Goal: Task Accomplishment & Management: Complete application form

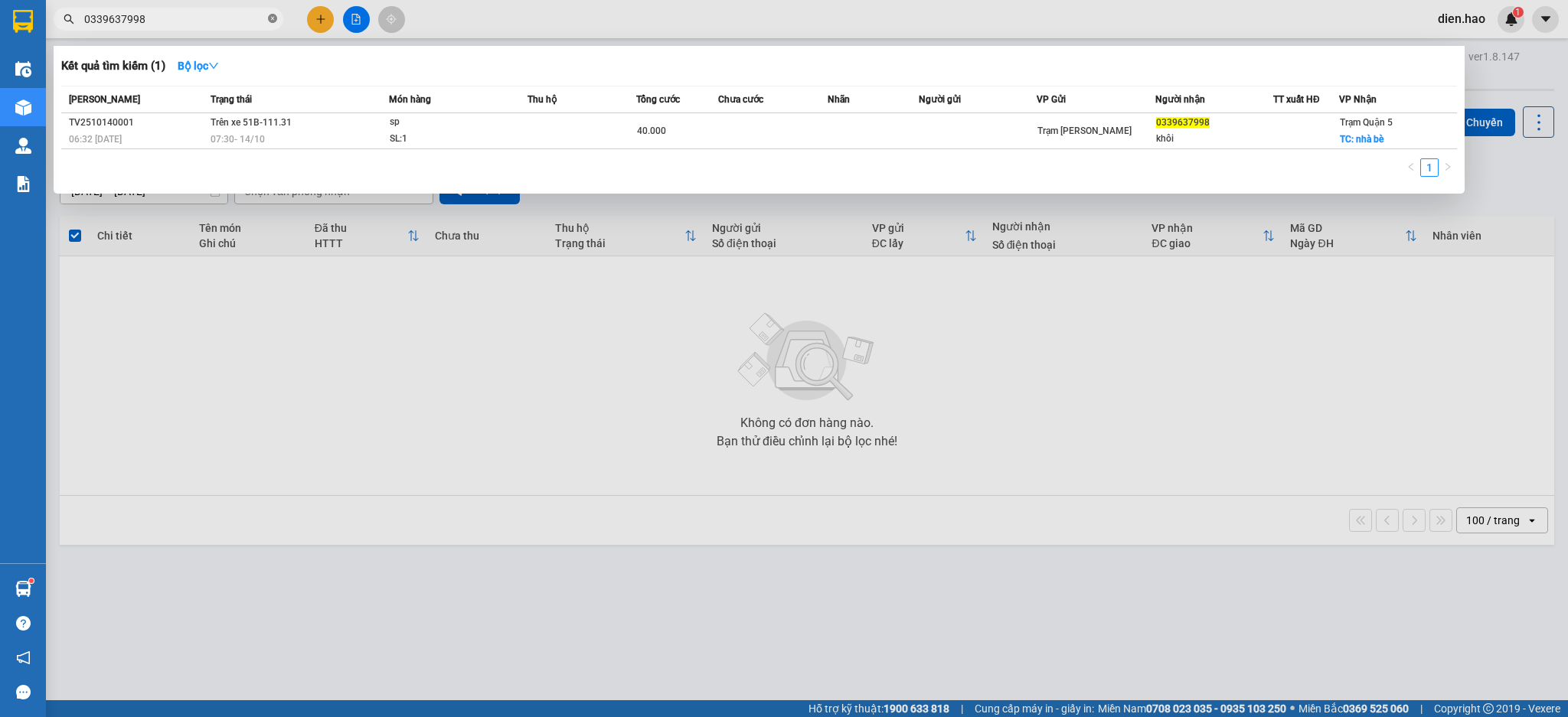
click at [275, 14] on icon "close-circle" at bounding box center [272, 18] width 9 height 9
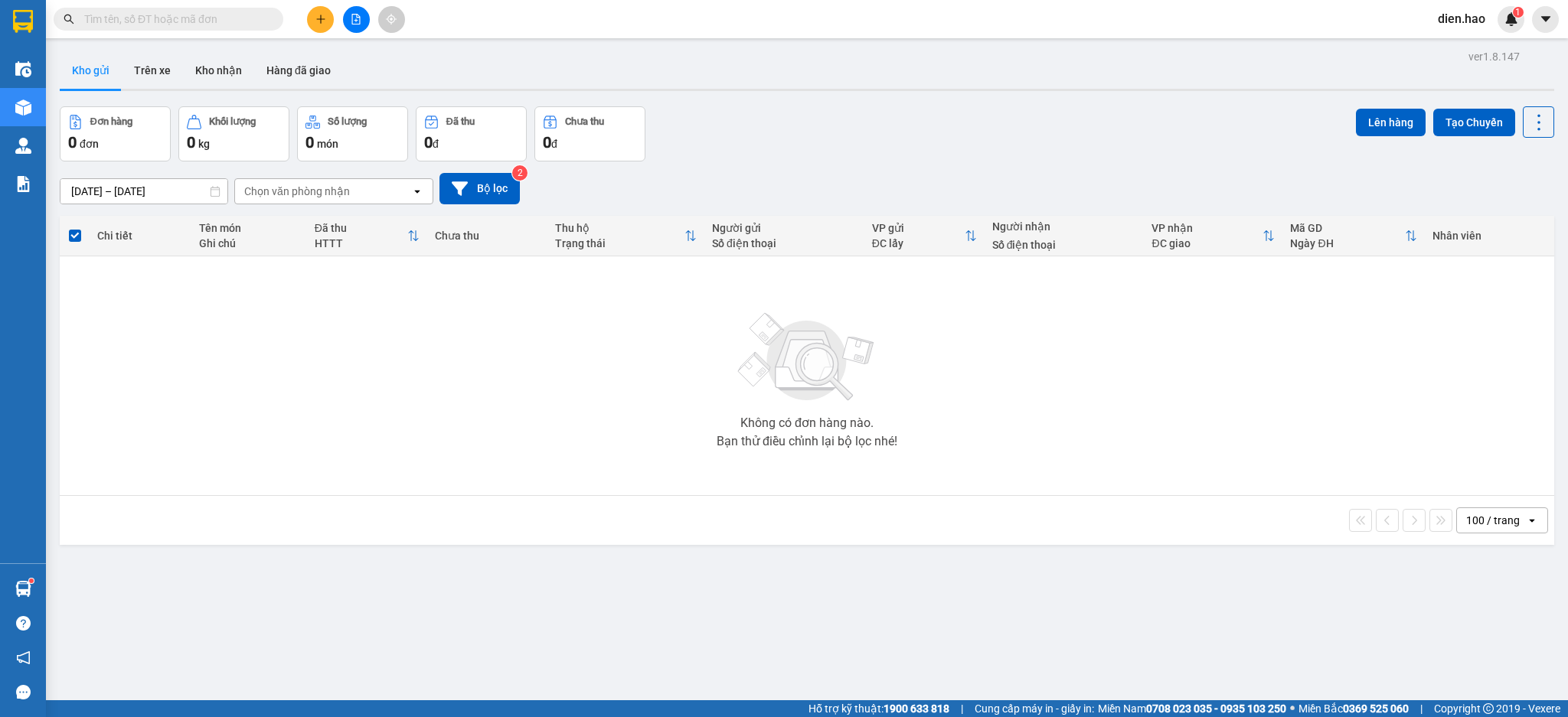
click at [212, 12] on input "text" at bounding box center [175, 19] width 181 height 17
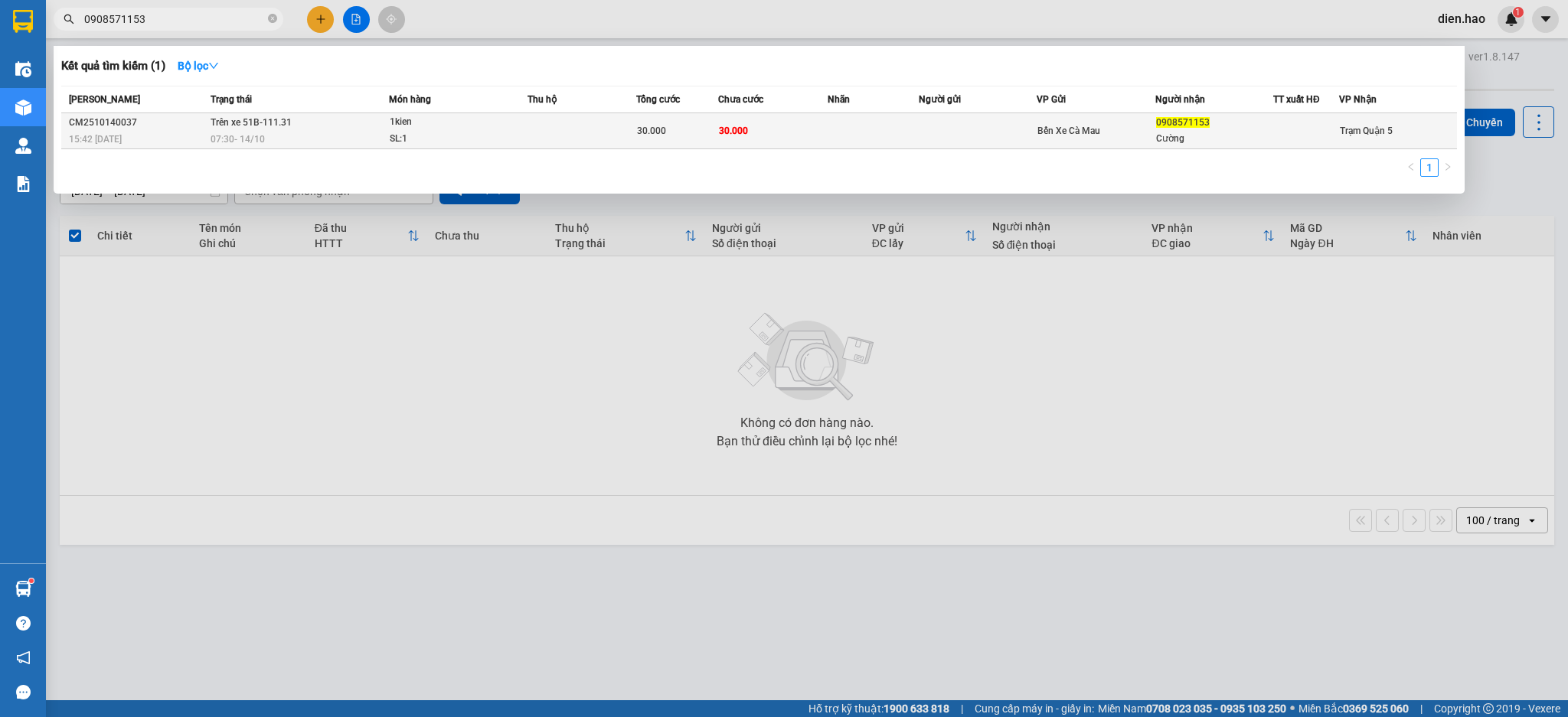
type input "0908571153"
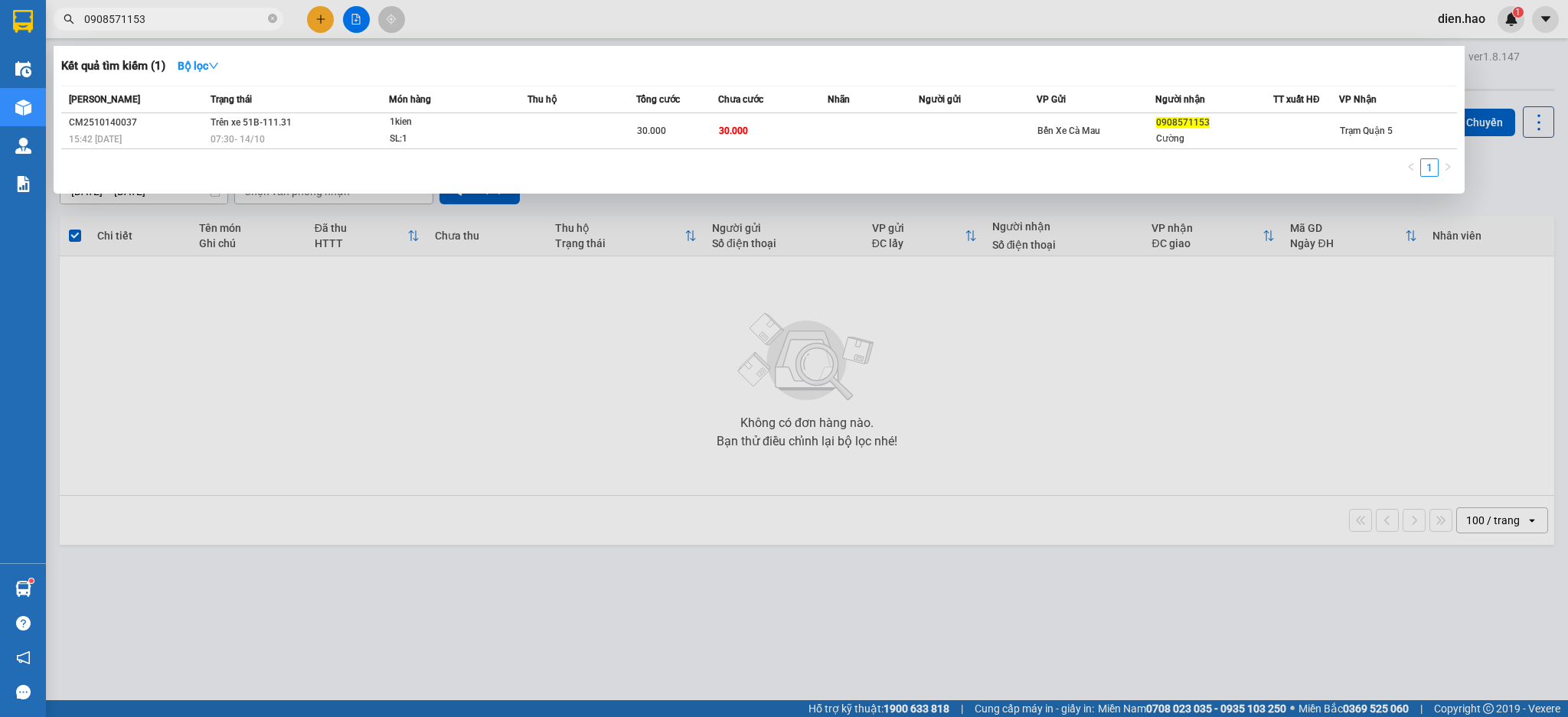
click at [571, 129] on td at bounding box center [582, 131] width 109 height 36
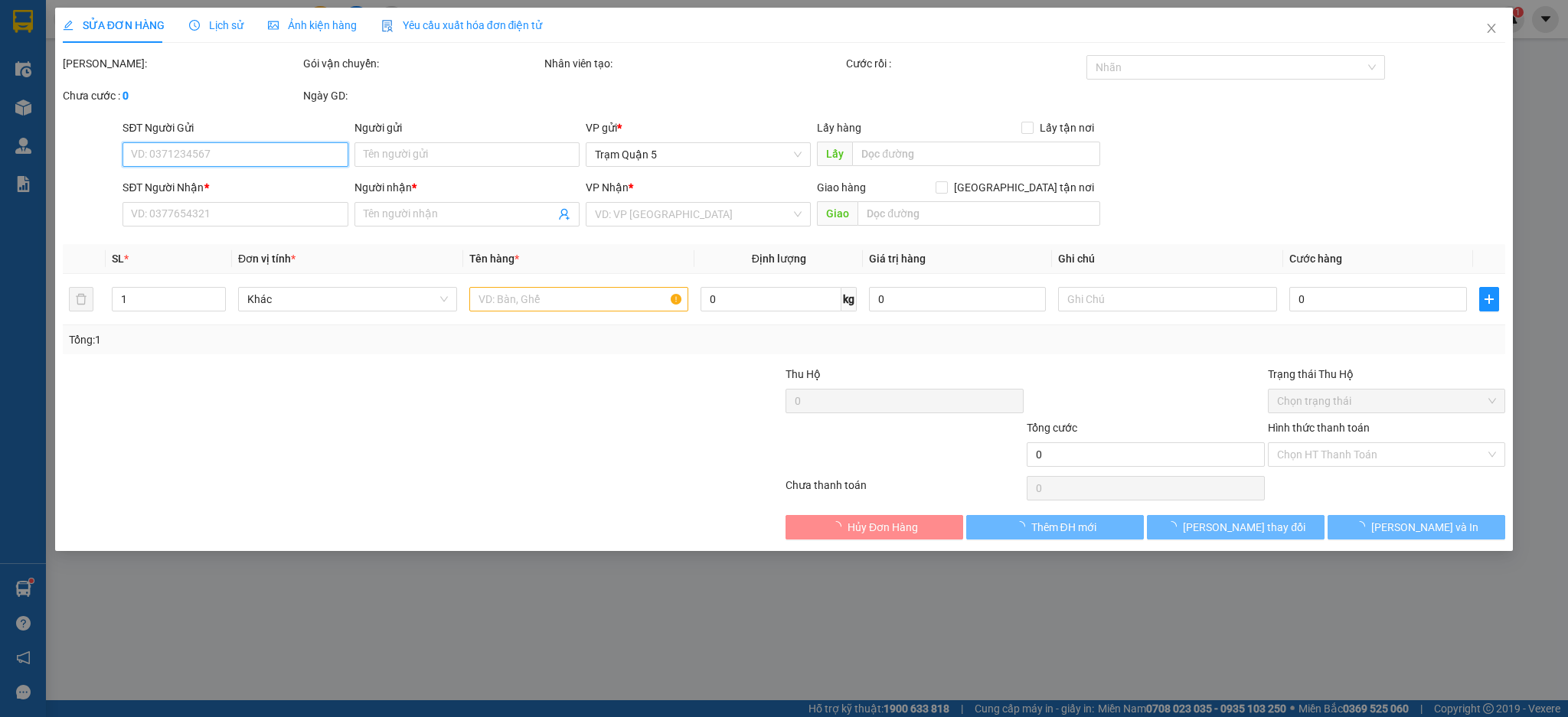
type input "0908571153"
type input "Cường"
type input "30.000"
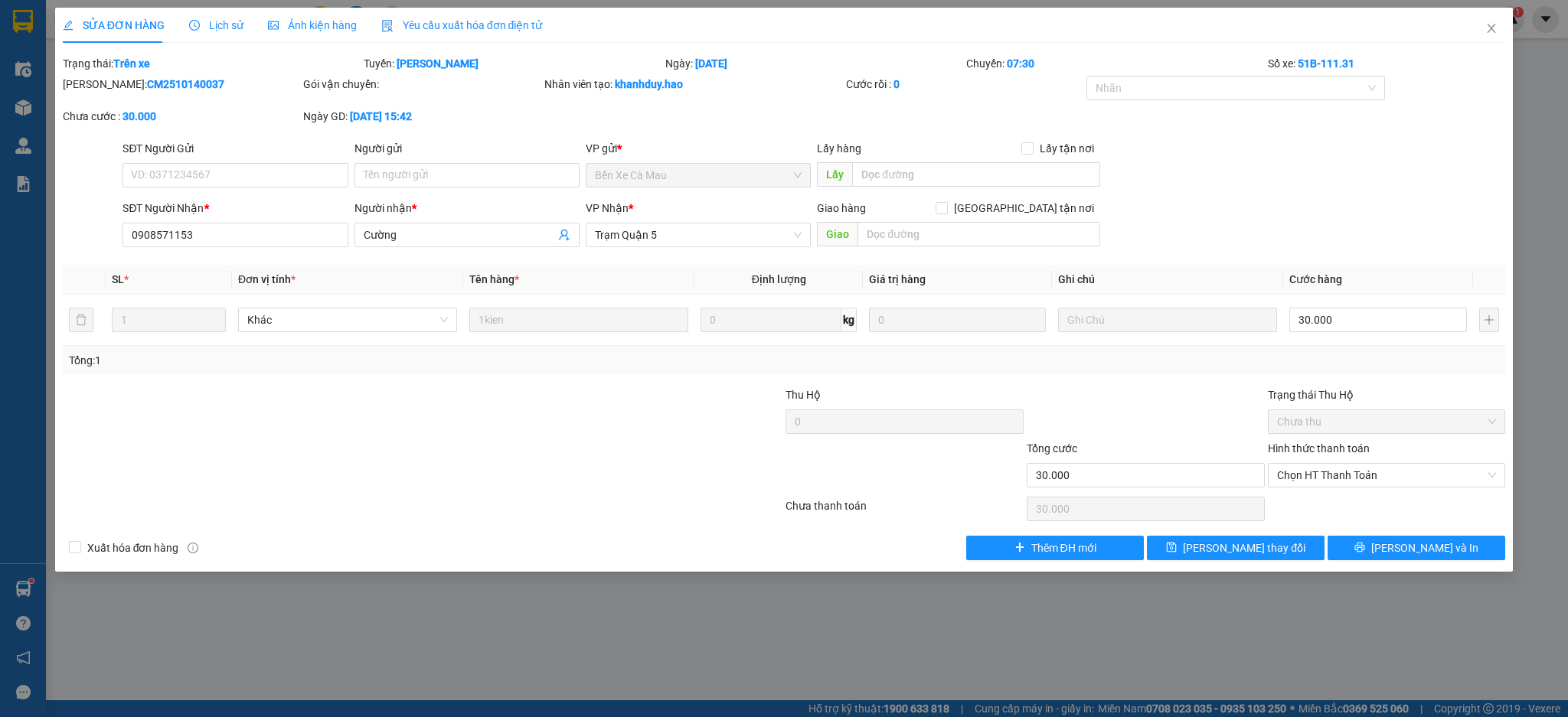
click at [316, 25] on span "Ảnh kiện hàng" at bounding box center [312, 25] width 89 height 12
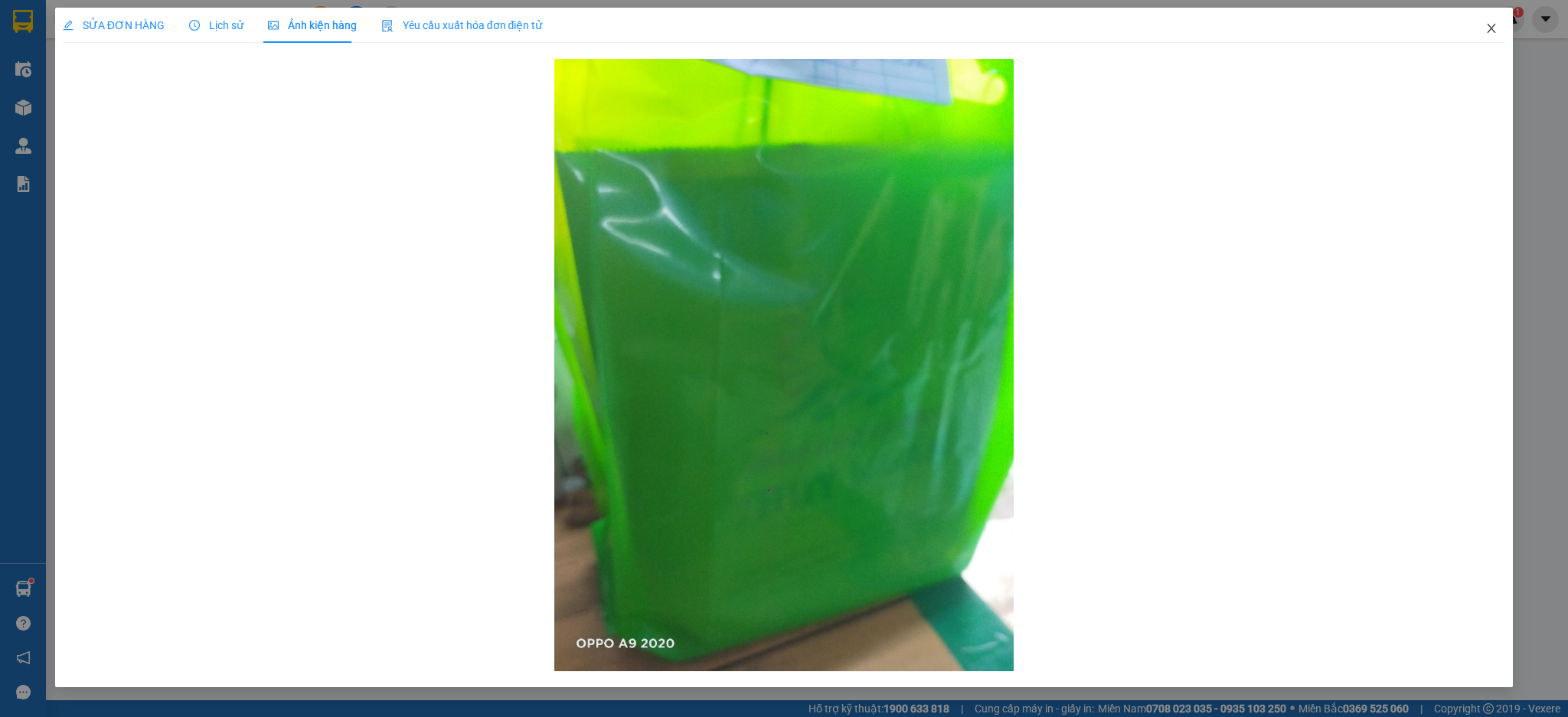
drag, startPoint x: 1482, startPoint y: 31, endPoint x: 1233, endPoint y: 37, distance: 249.1
click at [1483, 31] on span "Close" at bounding box center [1491, 29] width 43 height 43
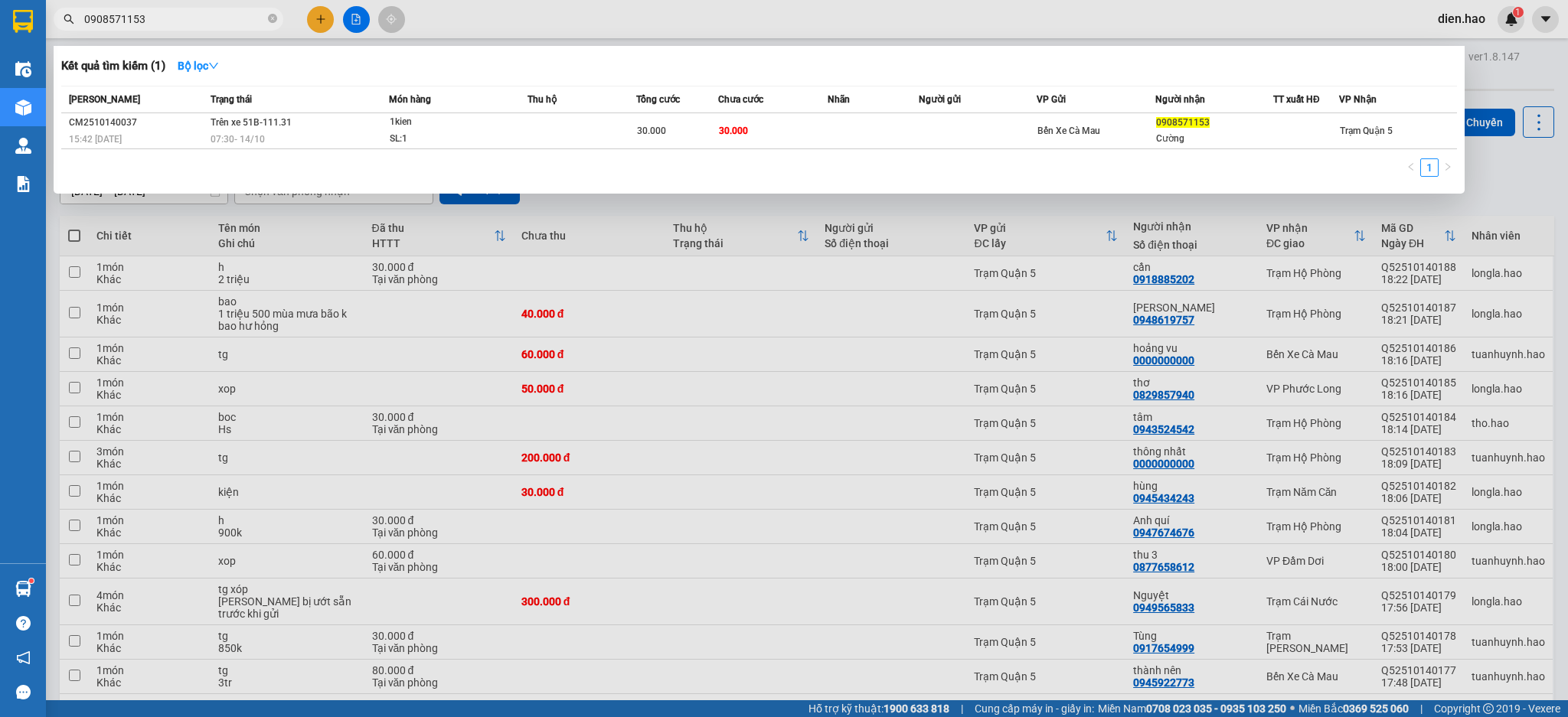
click at [196, 11] on input "0908571153" at bounding box center [175, 19] width 181 height 17
click at [274, 22] on icon "close-circle" at bounding box center [272, 18] width 9 height 9
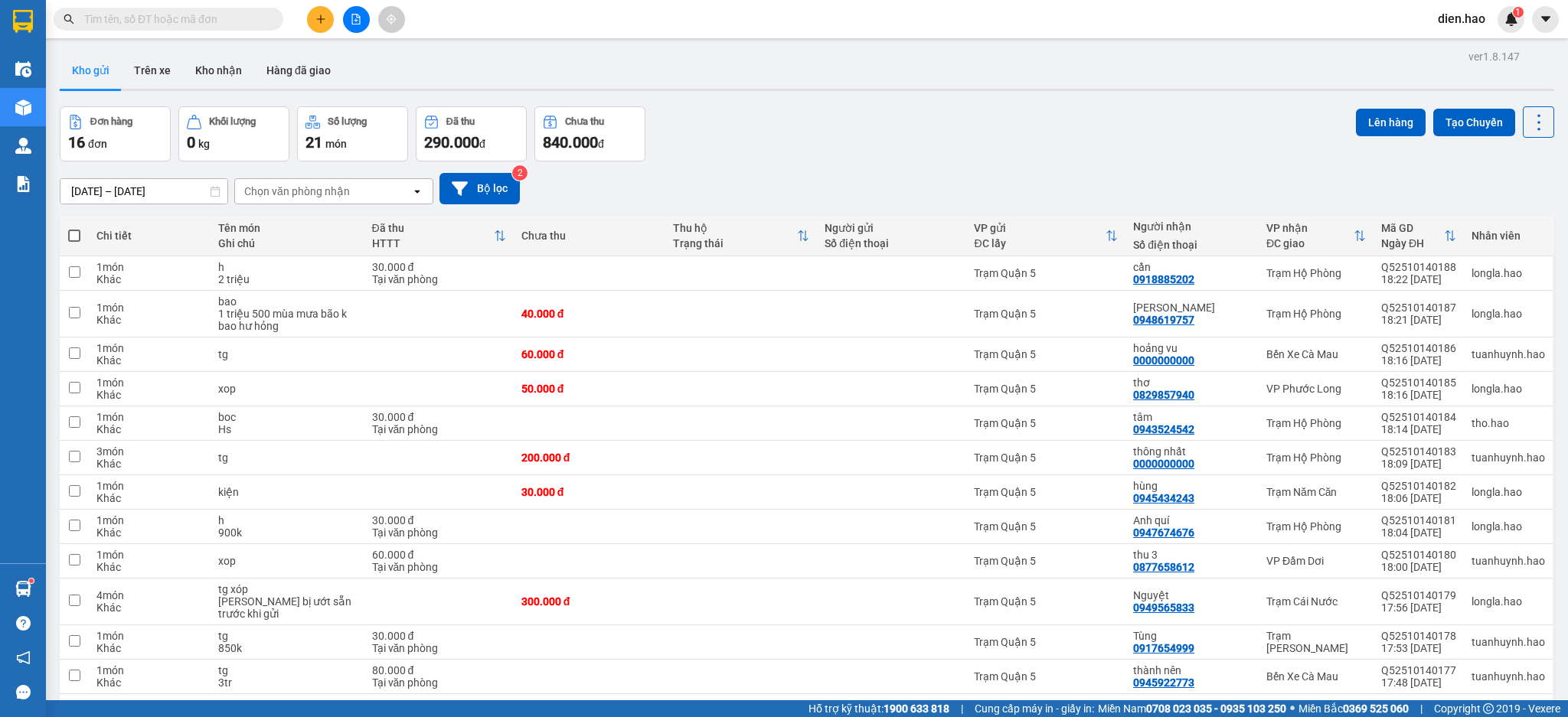
click at [249, 19] on input "text" at bounding box center [175, 19] width 181 height 17
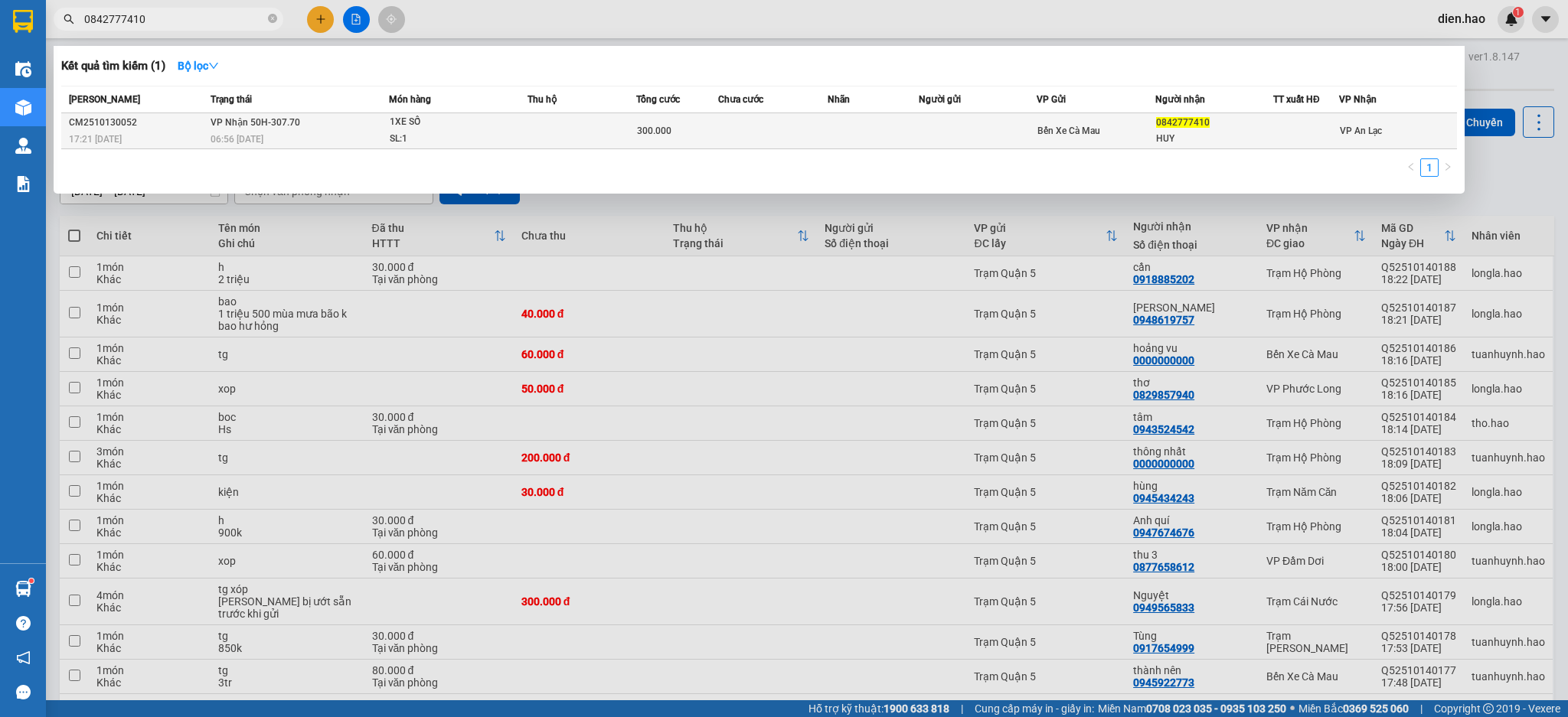
type input "0842777410"
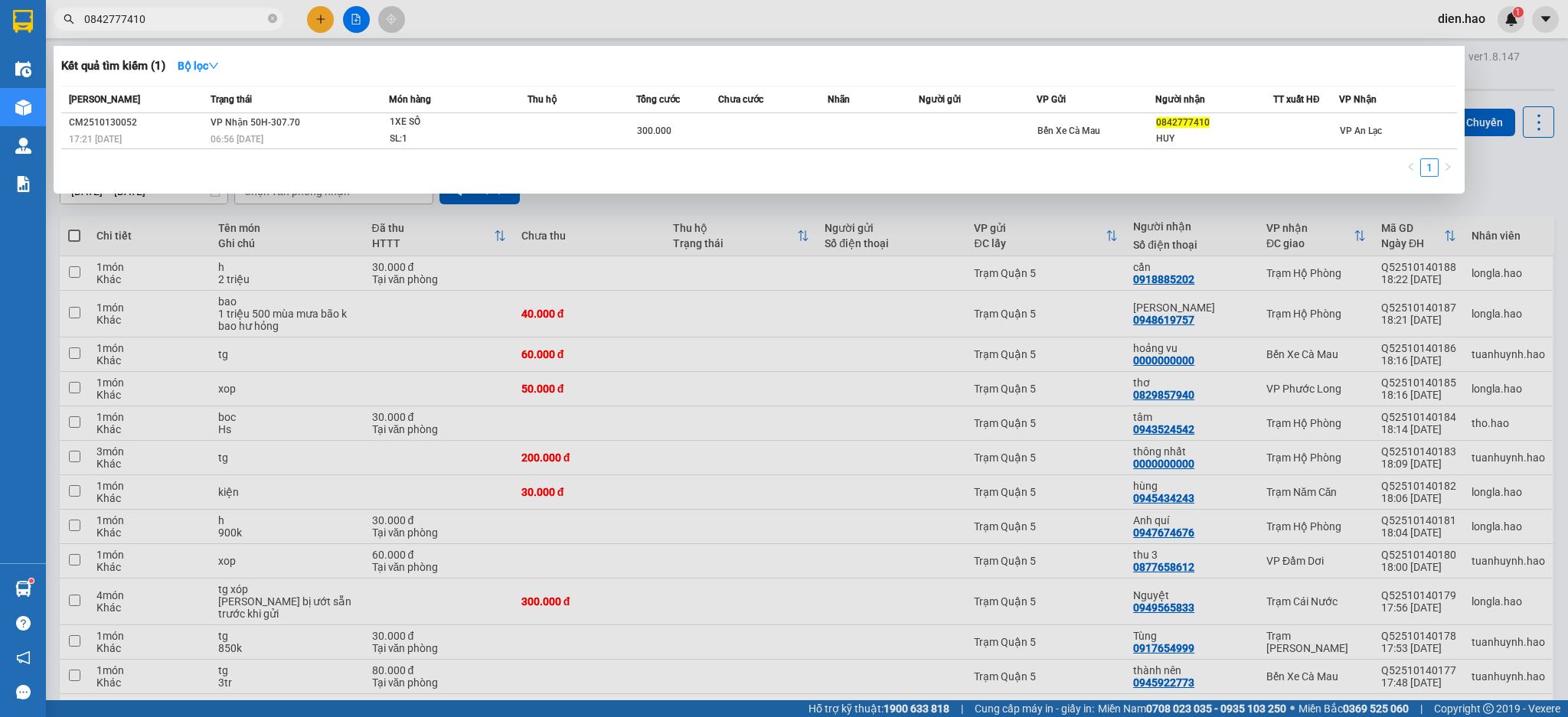
click at [278, 124] on span "VP Nhận 50H-307.70" at bounding box center [255, 122] width 90 height 11
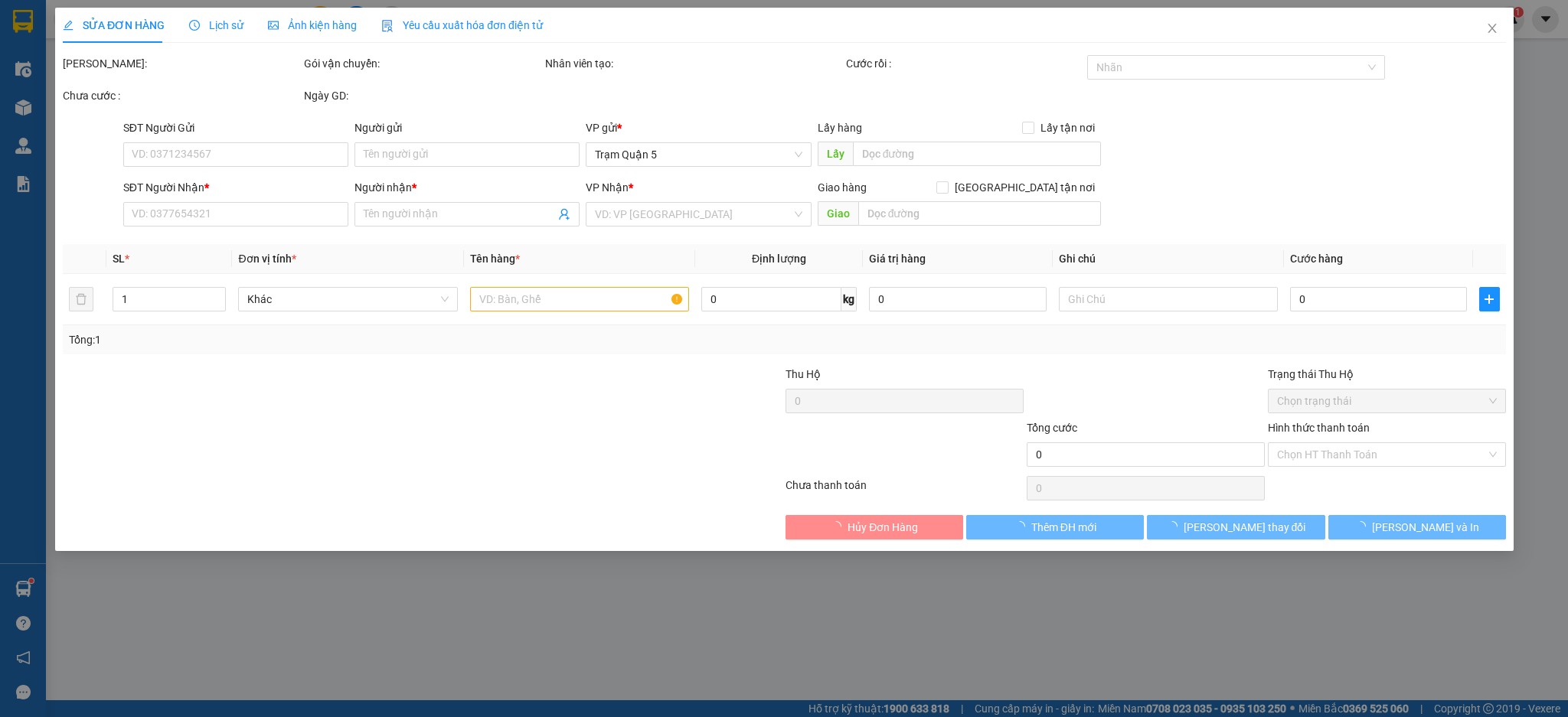
type input "0842777410"
type input "HUY"
type input "300.000"
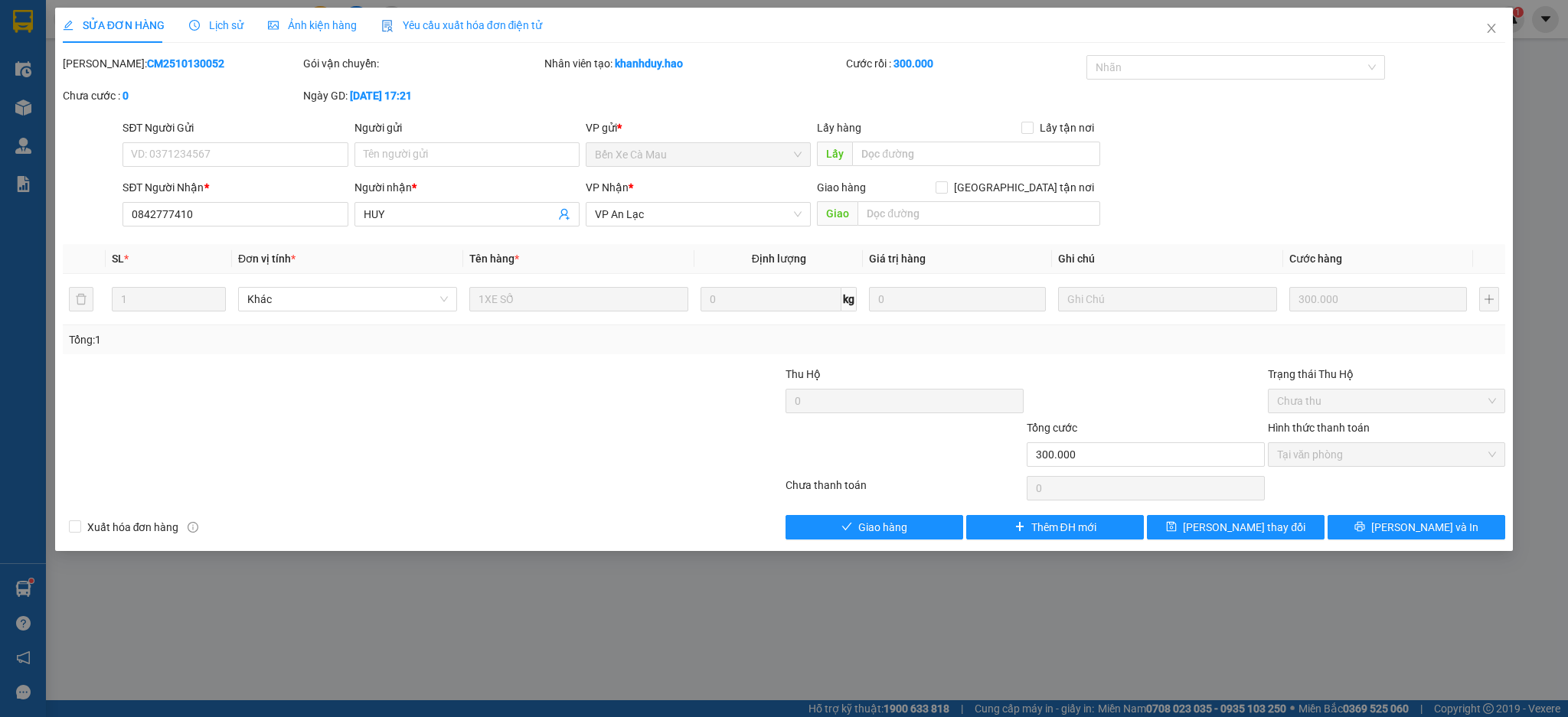
click at [213, 26] on span "Lịch sử" at bounding box center [216, 25] width 55 height 12
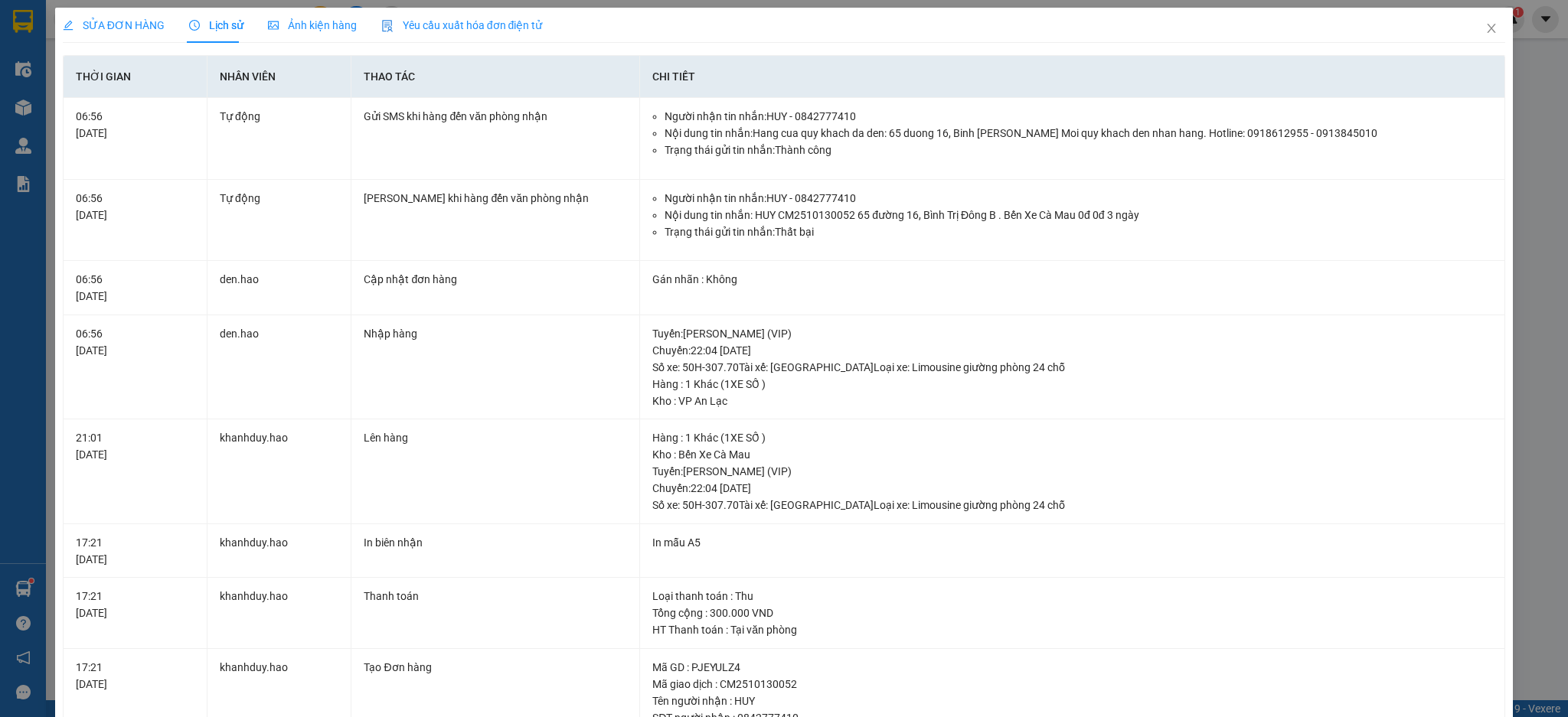
click at [332, 35] on div "Ảnh kiện hàng" at bounding box center [312, 25] width 89 height 35
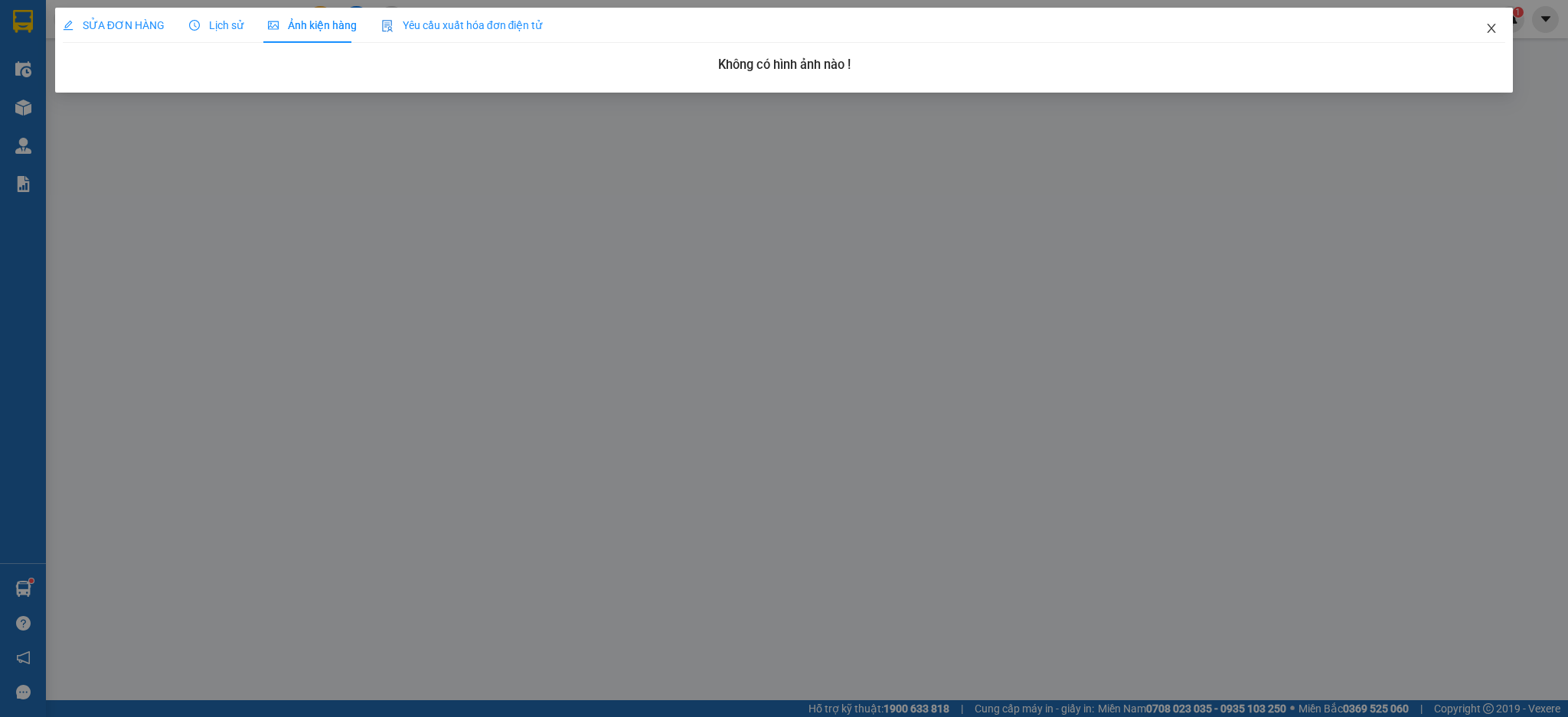
click at [1501, 32] on span "Close" at bounding box center [1491, 29] width 43 height 43
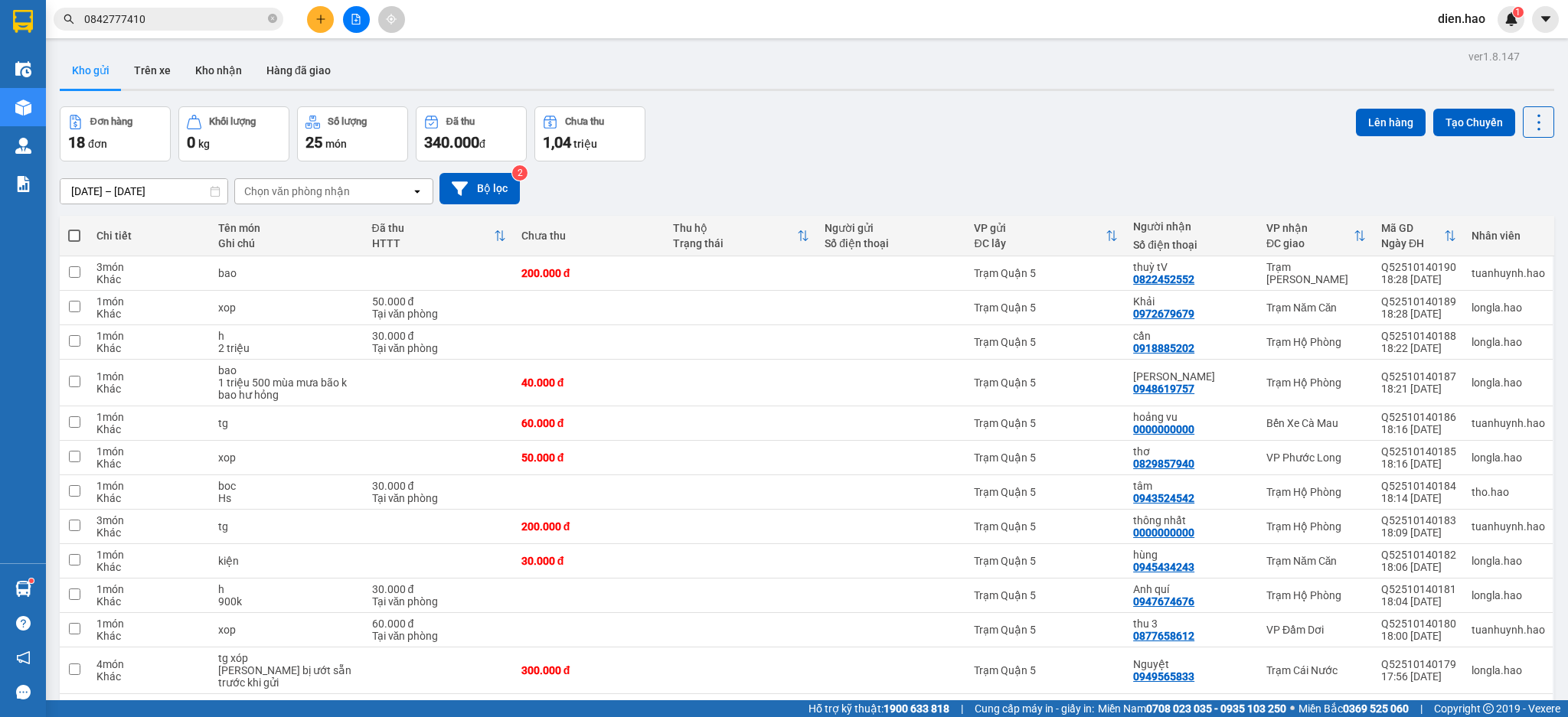
click at [182, 22] on input "0842777410" at bounding box center [175, 19] width 181 height 17
